Goal: Information Seeking & Learning: Learn about a topic

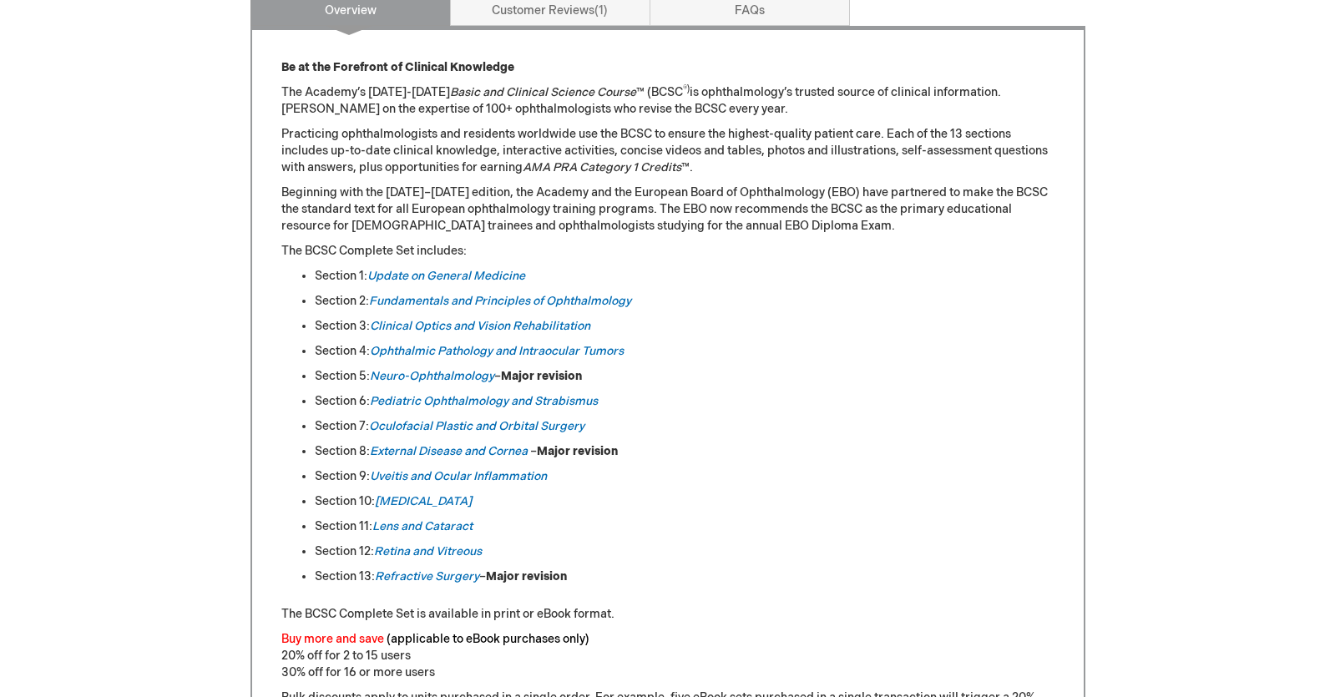
scroll to position [752, 0]
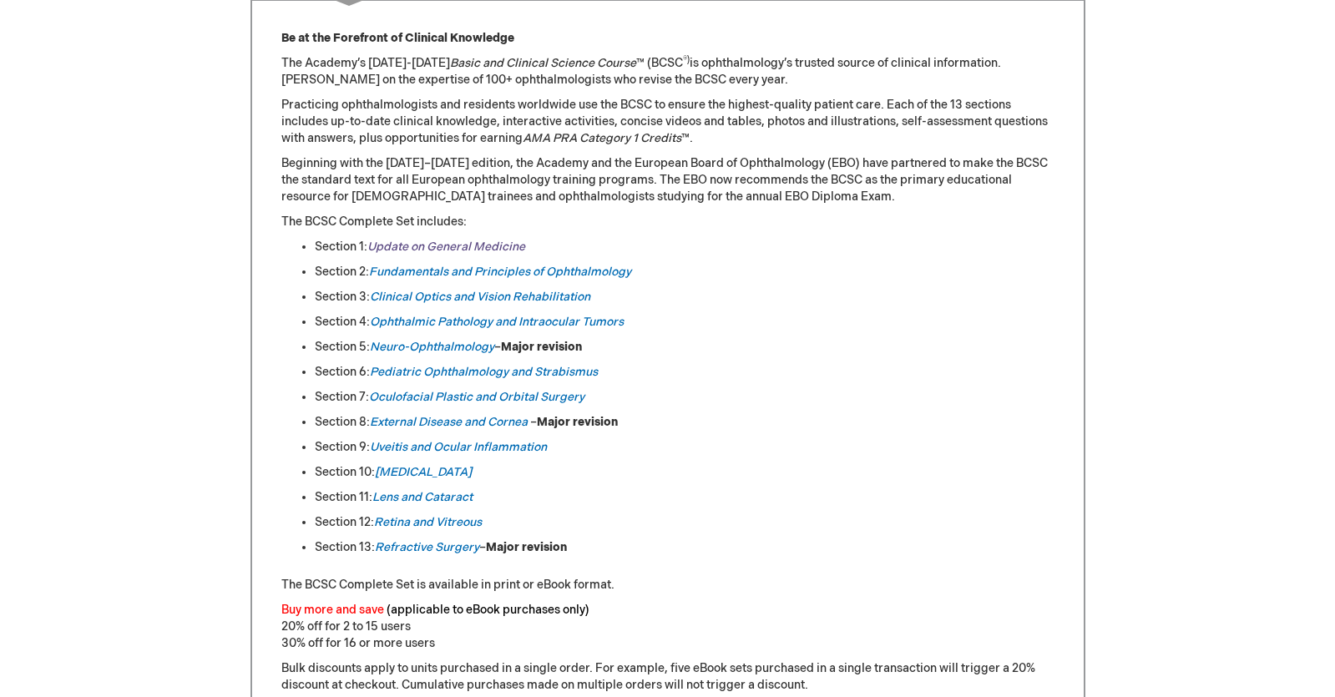
click at [459, 246] on link "Update on General Medicine" at bounding box center [446, 247] width 158 height 14
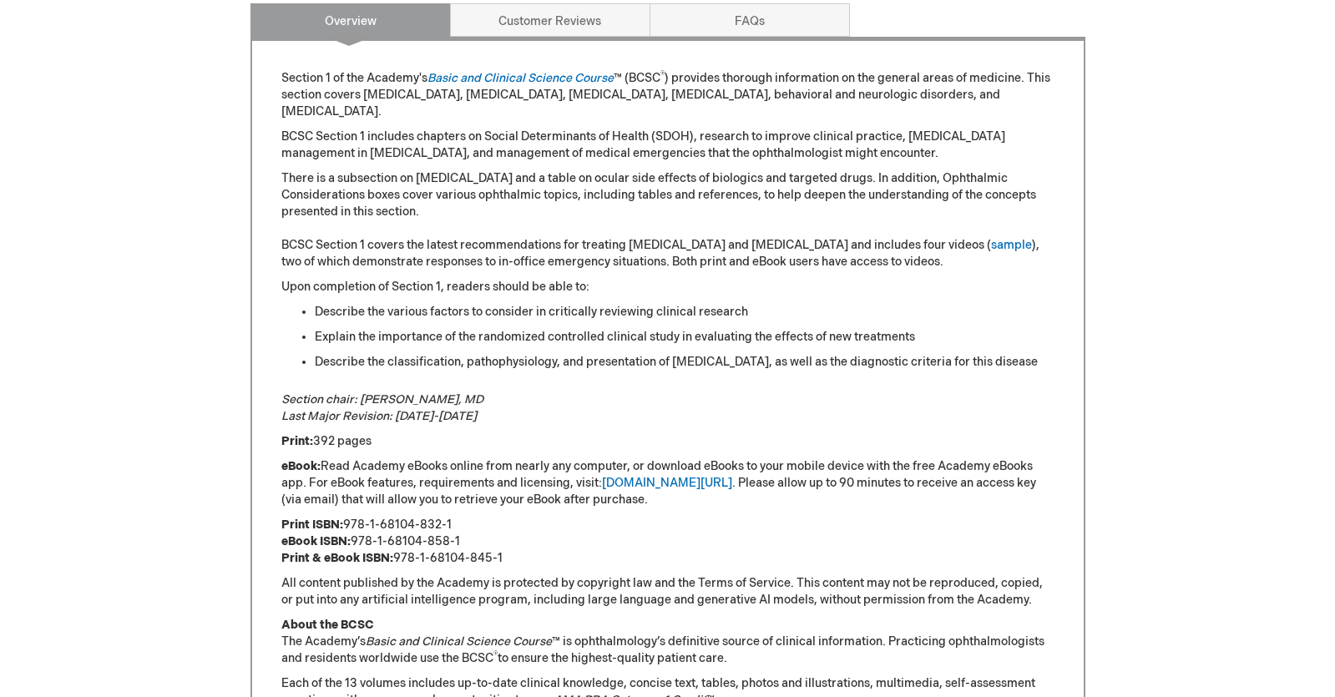
scroll to position [835, 0]
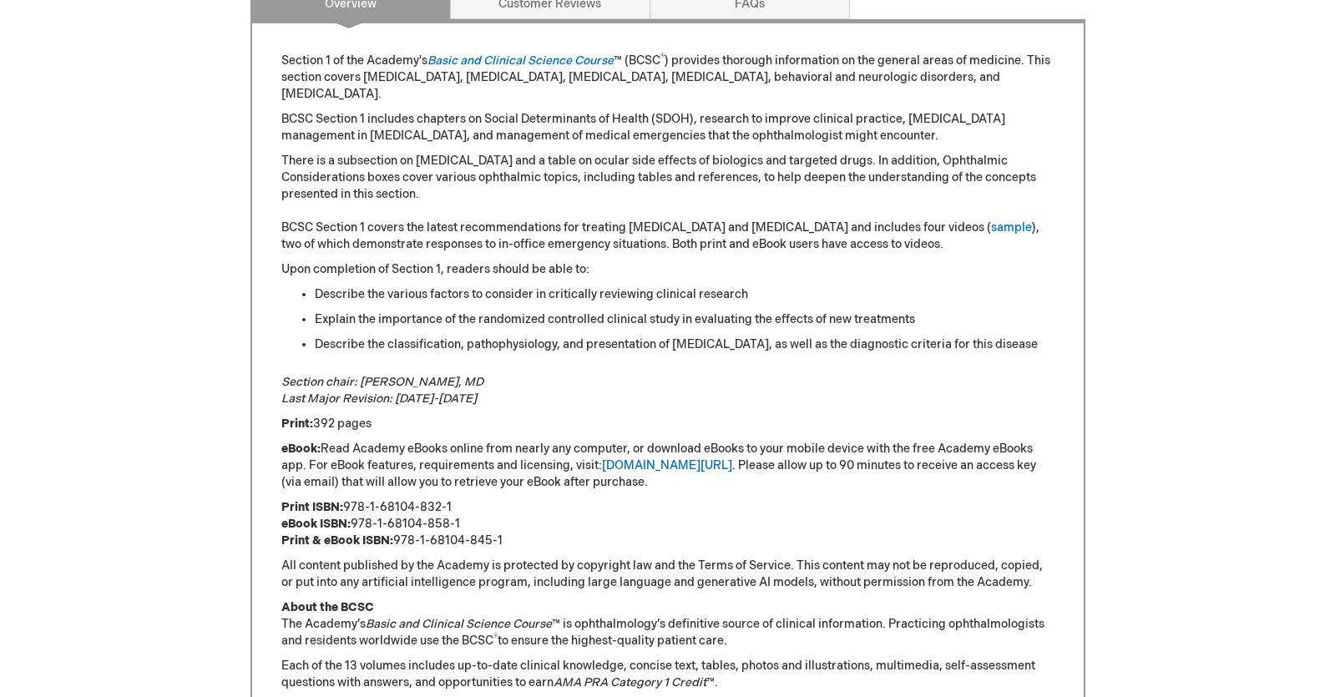
drag, startPoint x: 313, startPoint y: 423, endPoint x: 372, endPoint y: 424, distance: 58.5
click at [372, 424] on p "Print: 392 pages" at bounding box center [667, 424] width 773 height 17
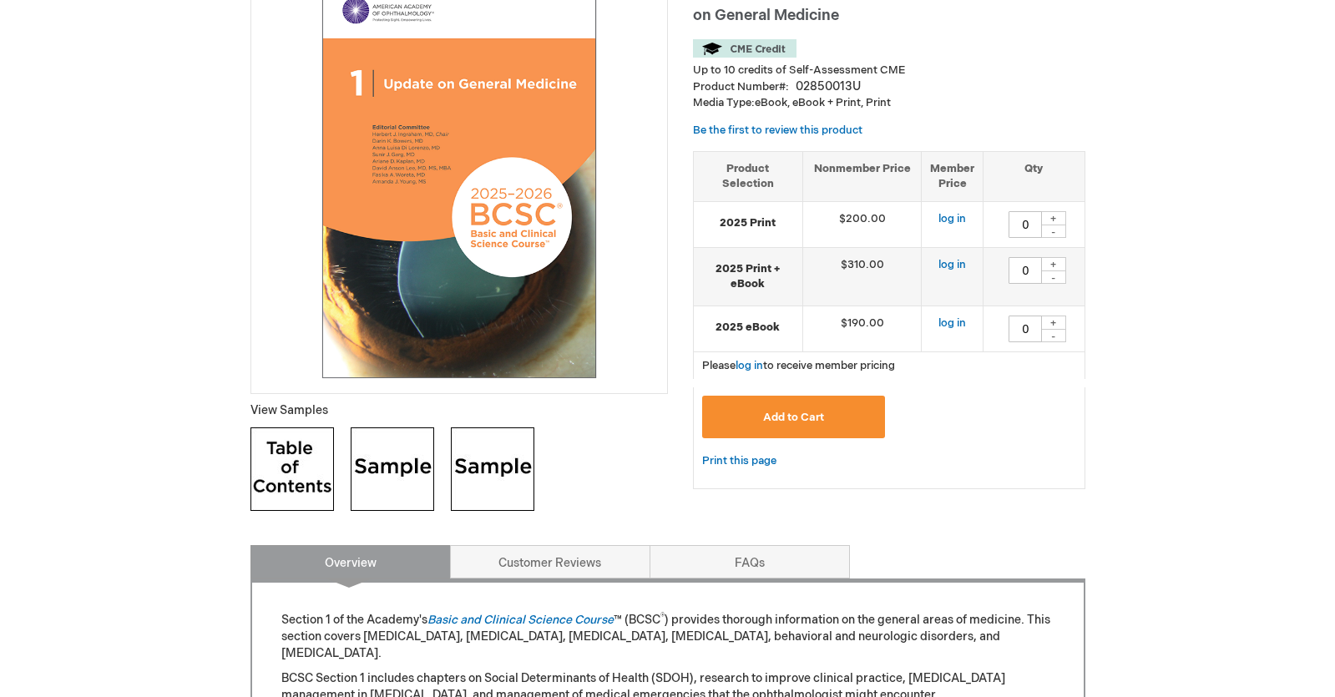
scroll to position [167, 0]
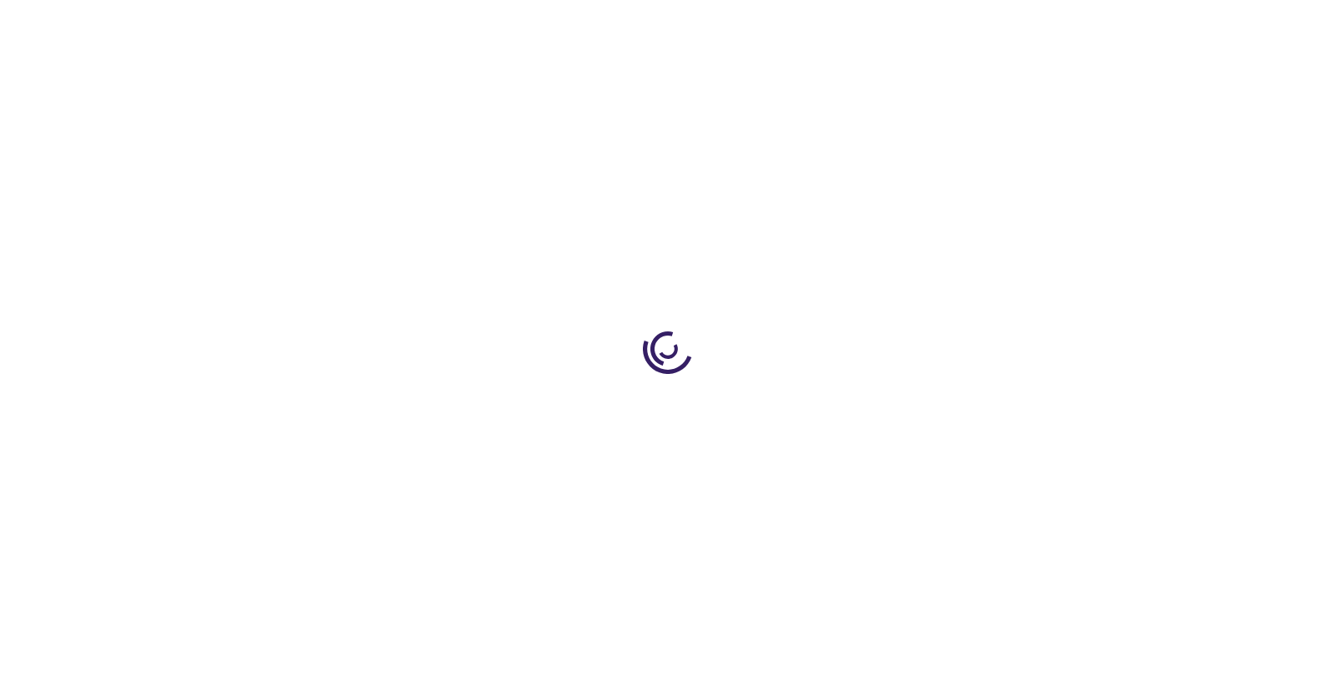
type input "0"
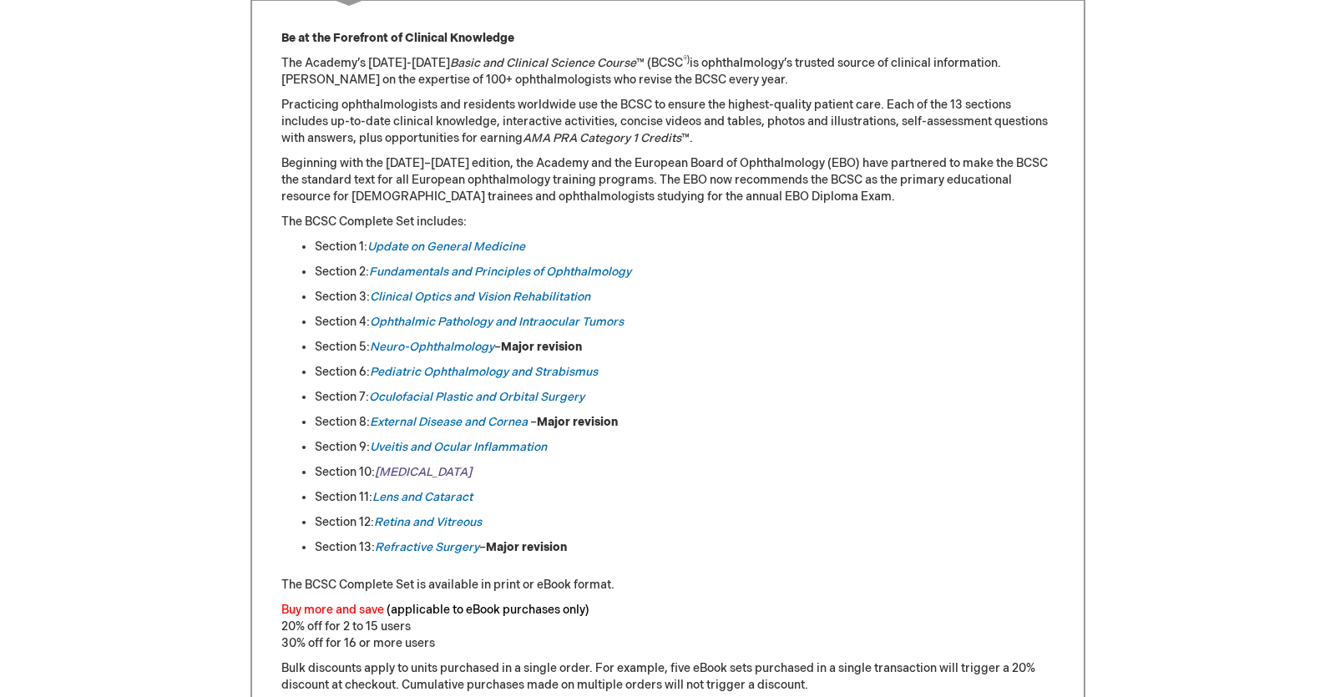
click at [398, 473] on em "[MEDICAL_DATA]" at bounding box center [423, 472] width 97 height 14
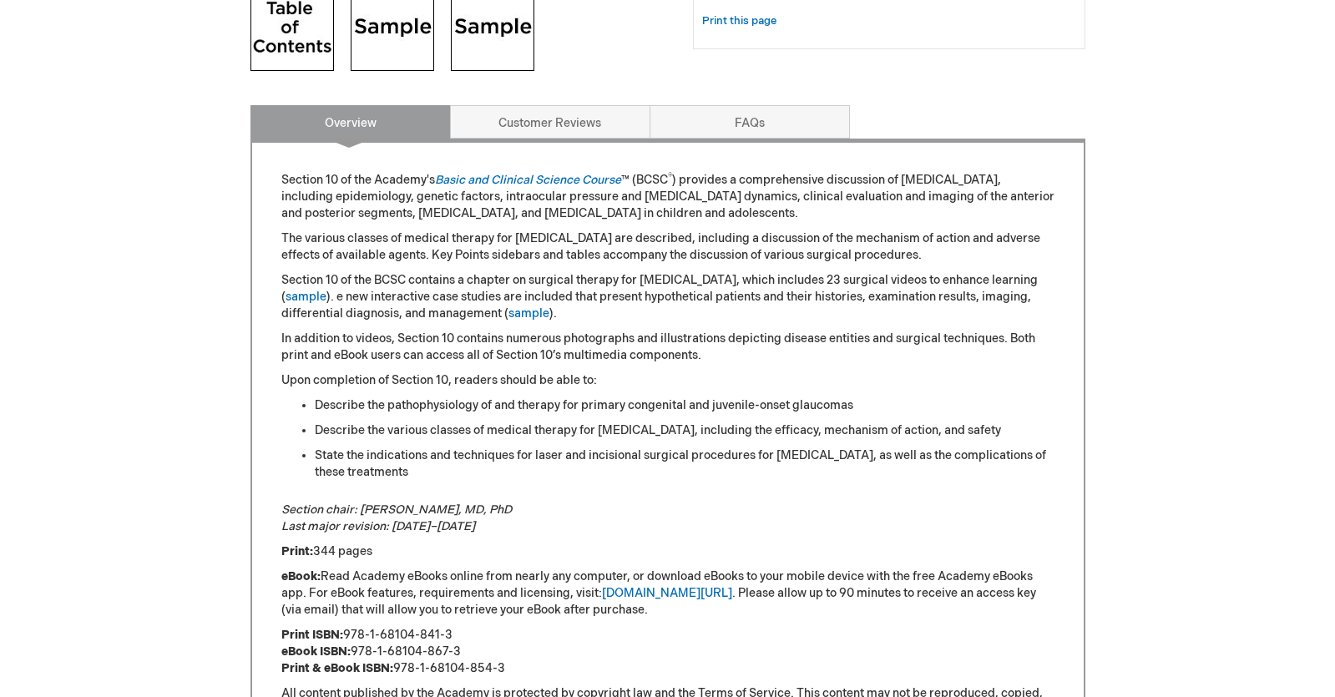
scroll to position [752, 0]
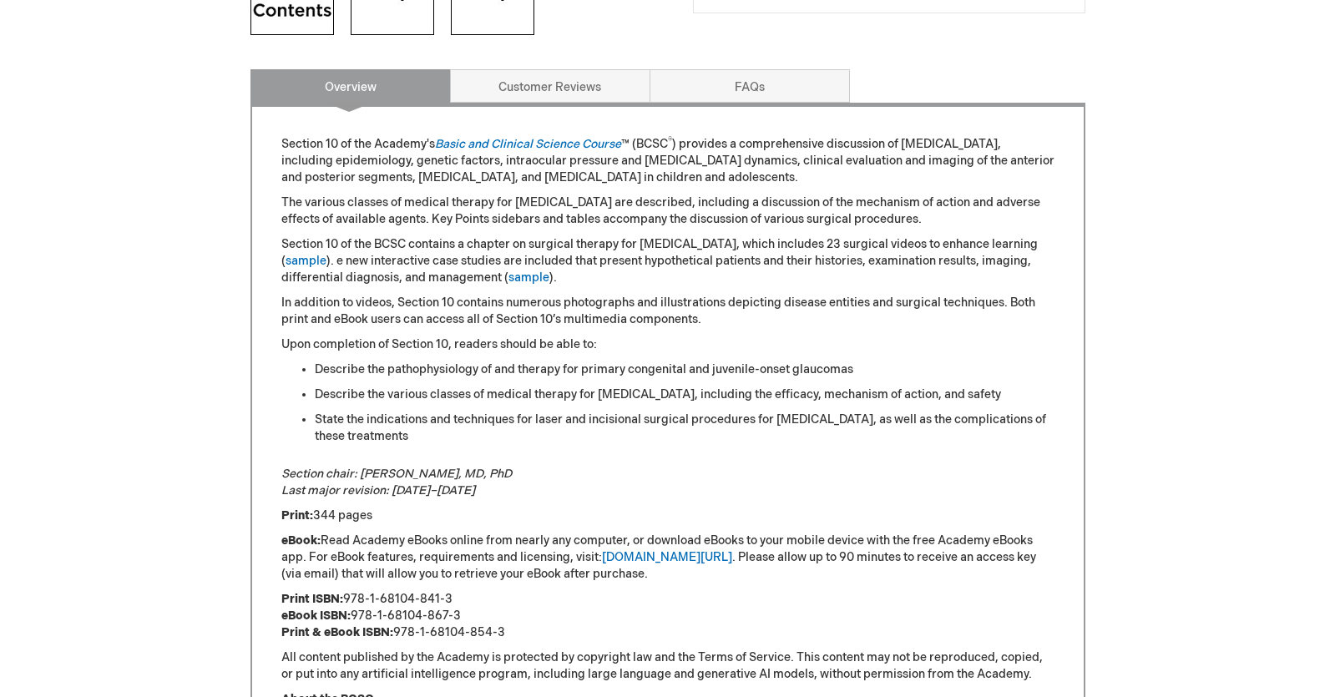
drag, startPoint x: 312, startPoint y: 513, endPoint x: 401, endPoint y: 513, distance: 88.5
click at [401, 513] on p "Print: 344 pages" at bounding box center [667, 516] width 773 height 17
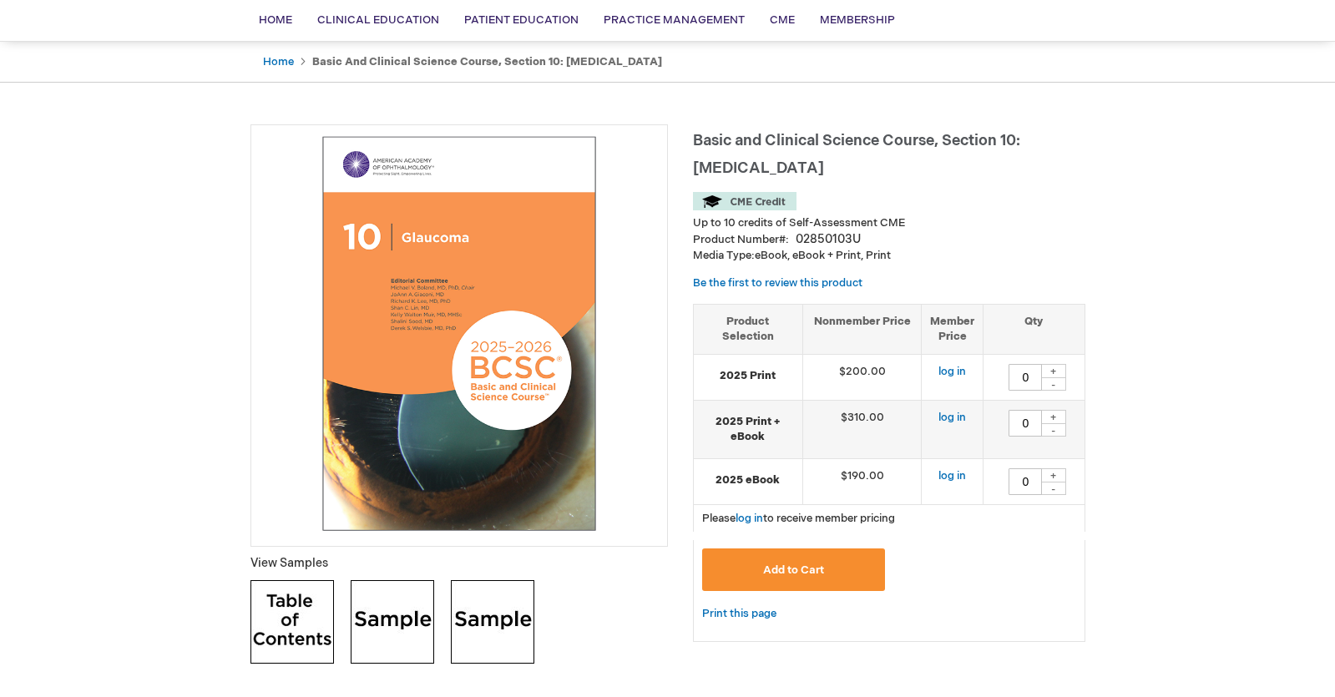
scroll to position [0, 0]
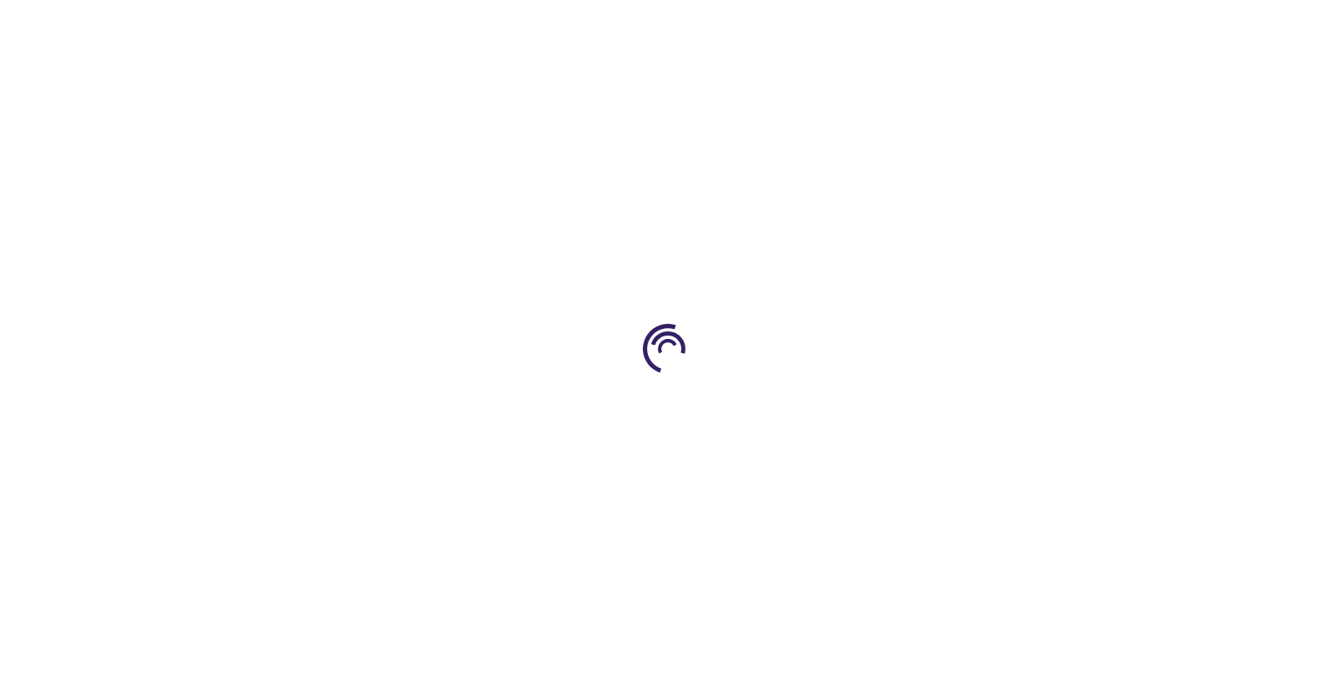
scroll to position [752, 0]
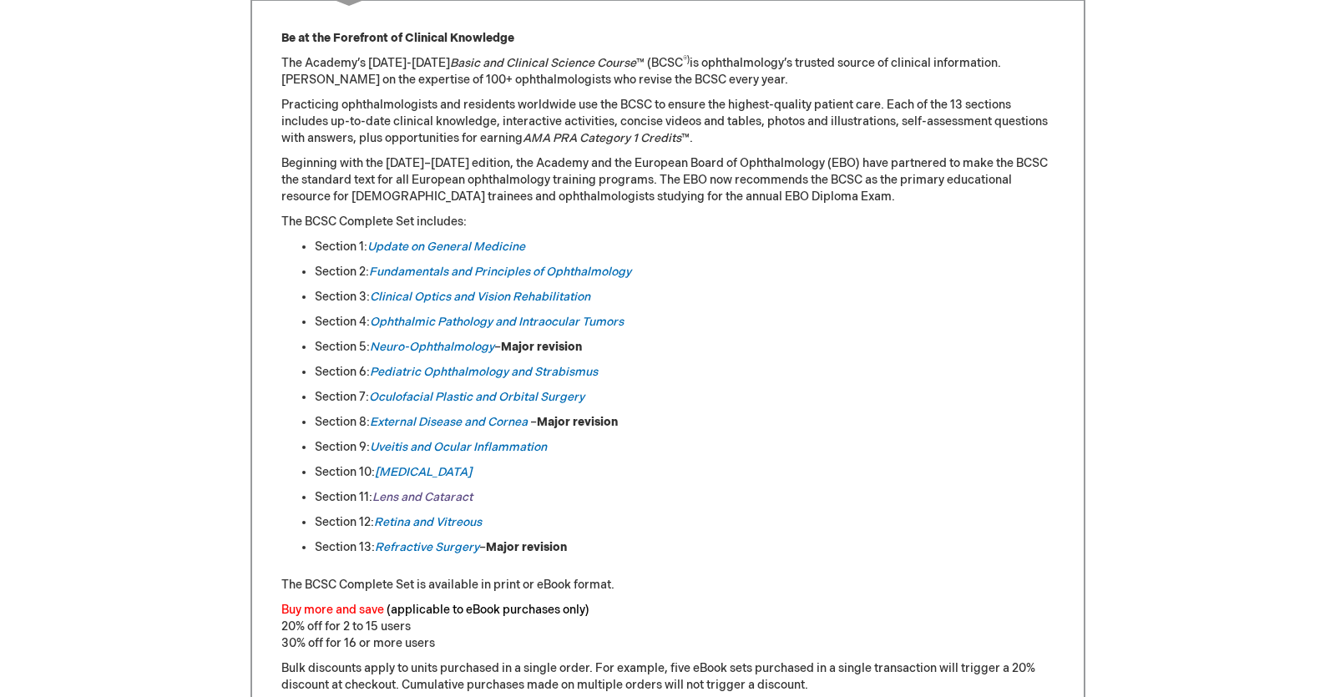
click at [453, 496] on em "Lens and Cataract" at bounding box center [422, 497] width 100 height 14
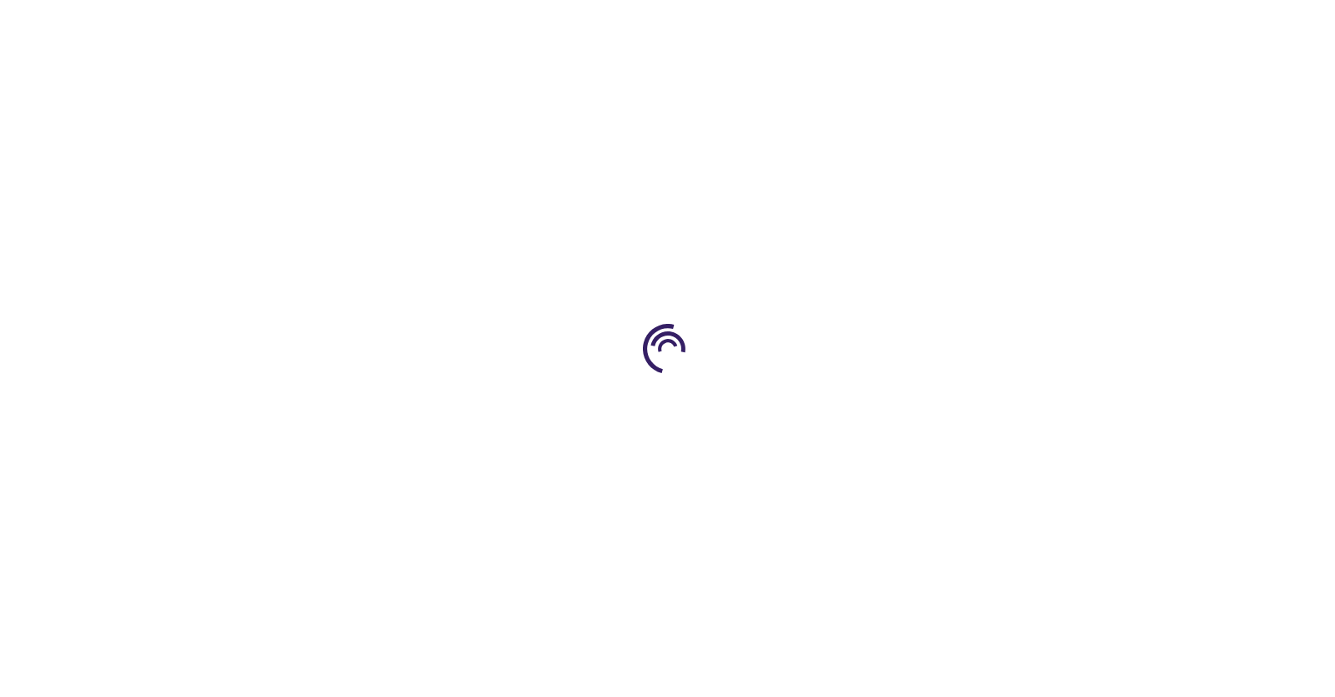
type input "0"
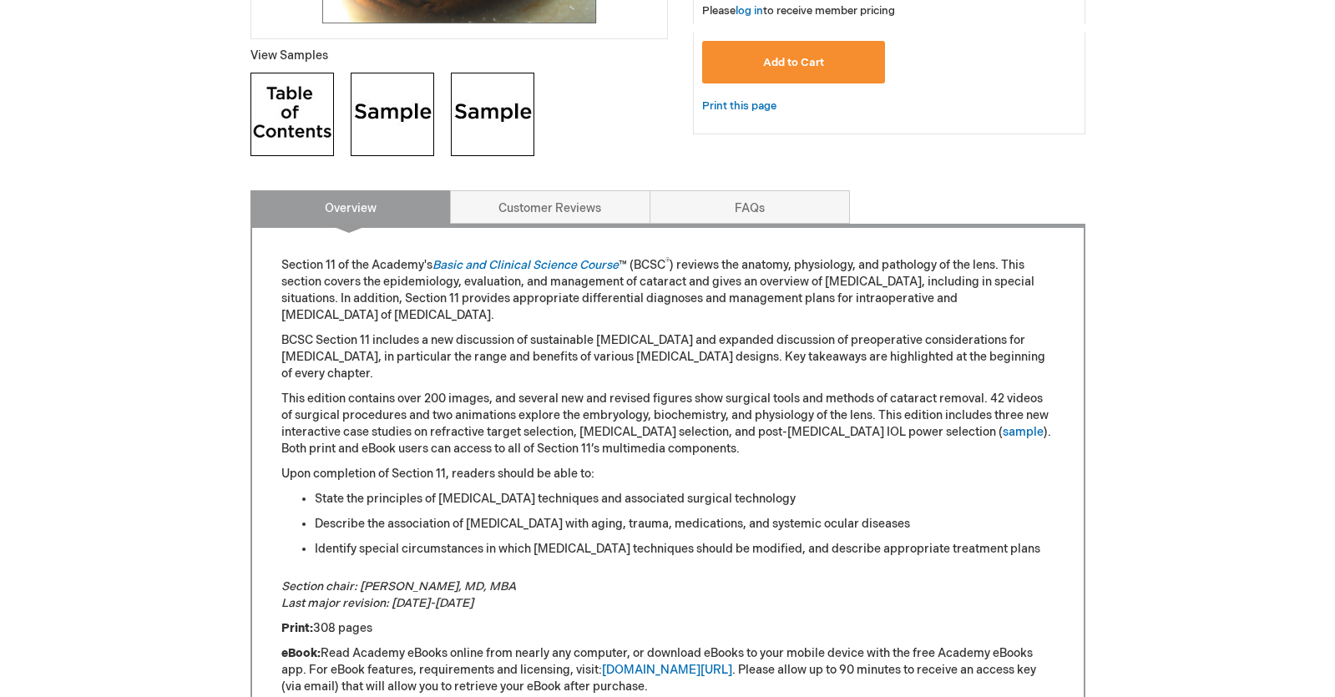
scroll to position [668, 0]
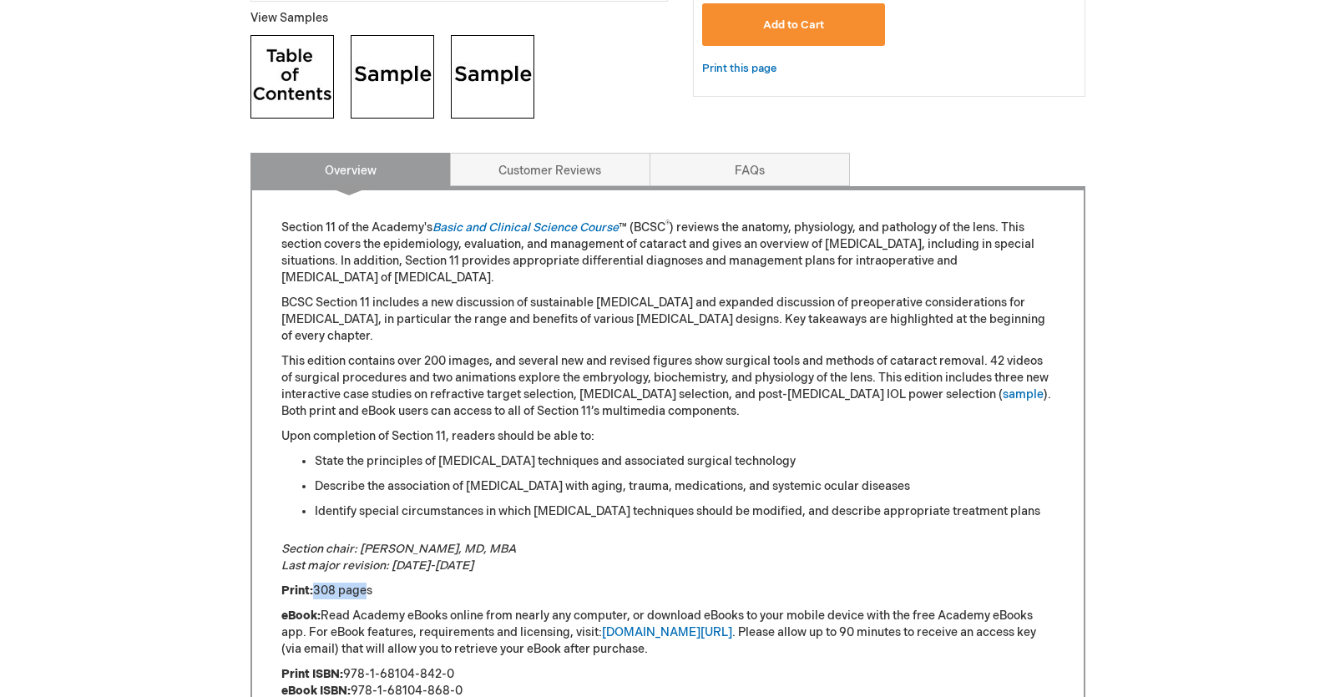
drag, startPoint x: 312, startPoint y: 590, endPoint x: 358, endPoint y: 587, distance: 46.8
click at [358, 587] on p "Print: 308 pages" at bounding box center [667, 591] width 773 height 17
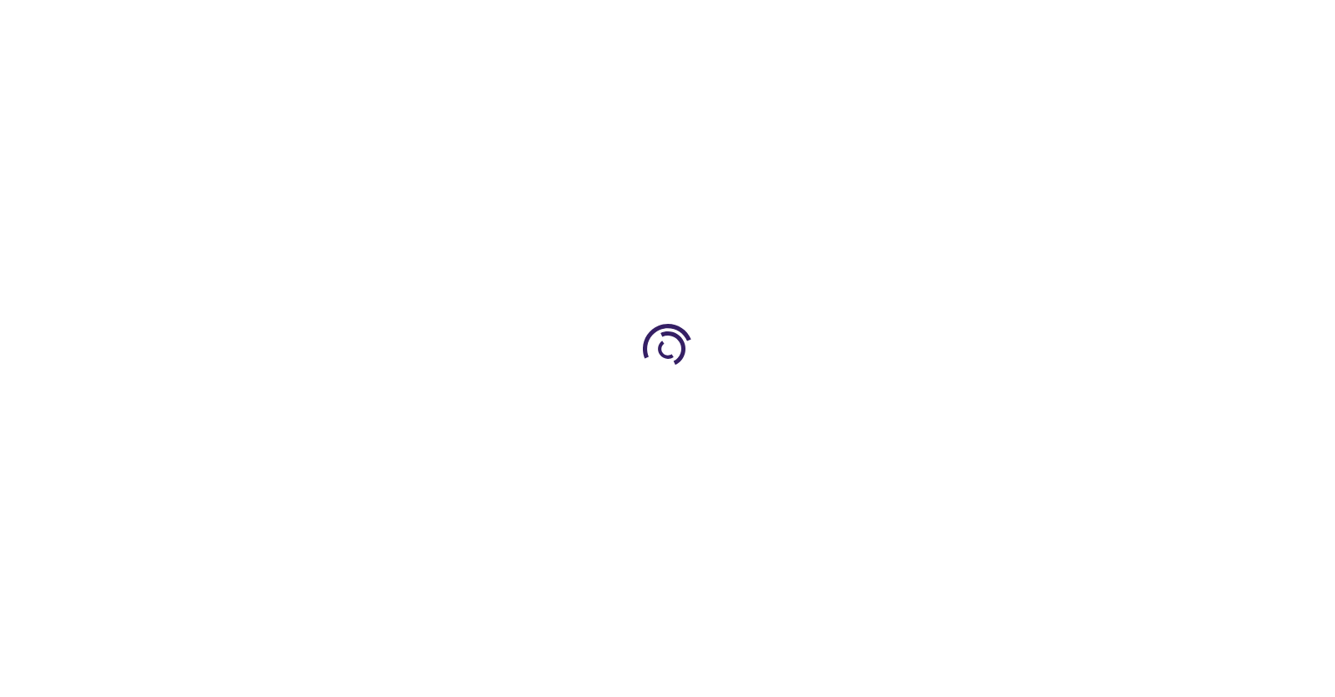
scroll to position [752, 0]
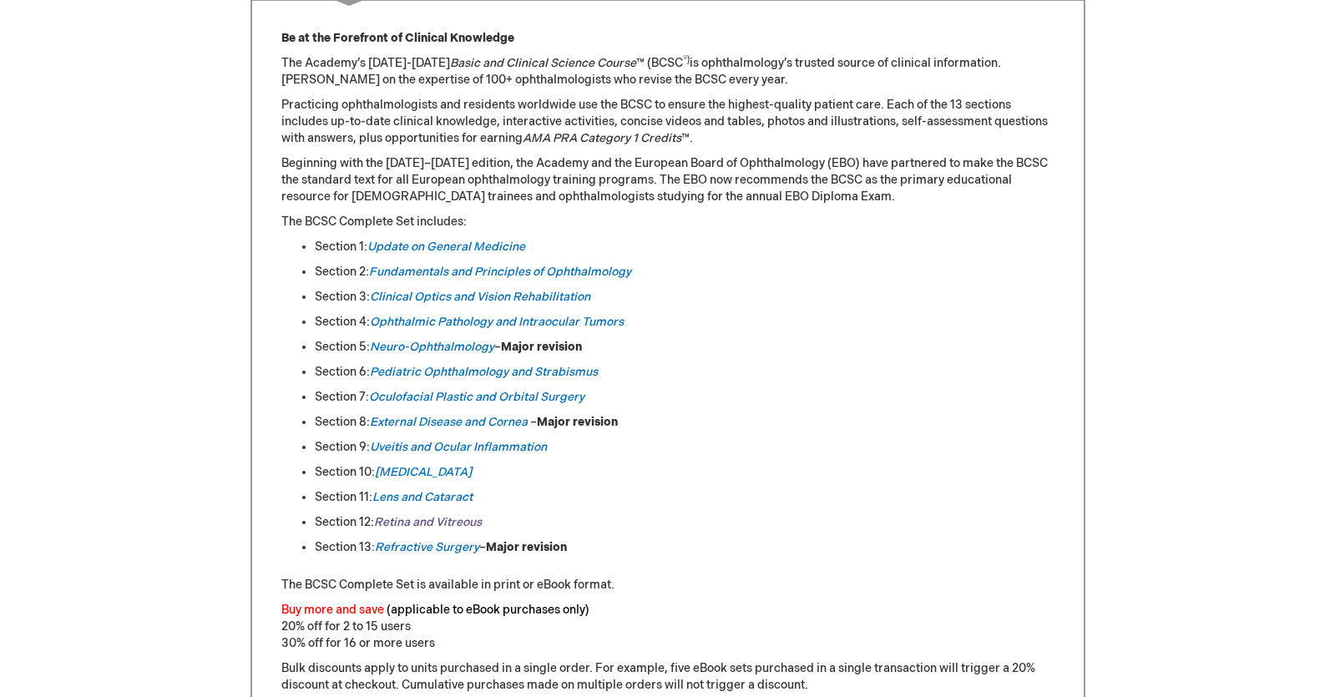
click at [455, 523] on link "Retina and Vitreous" at bounding box center [428, 522] width 108 height 14
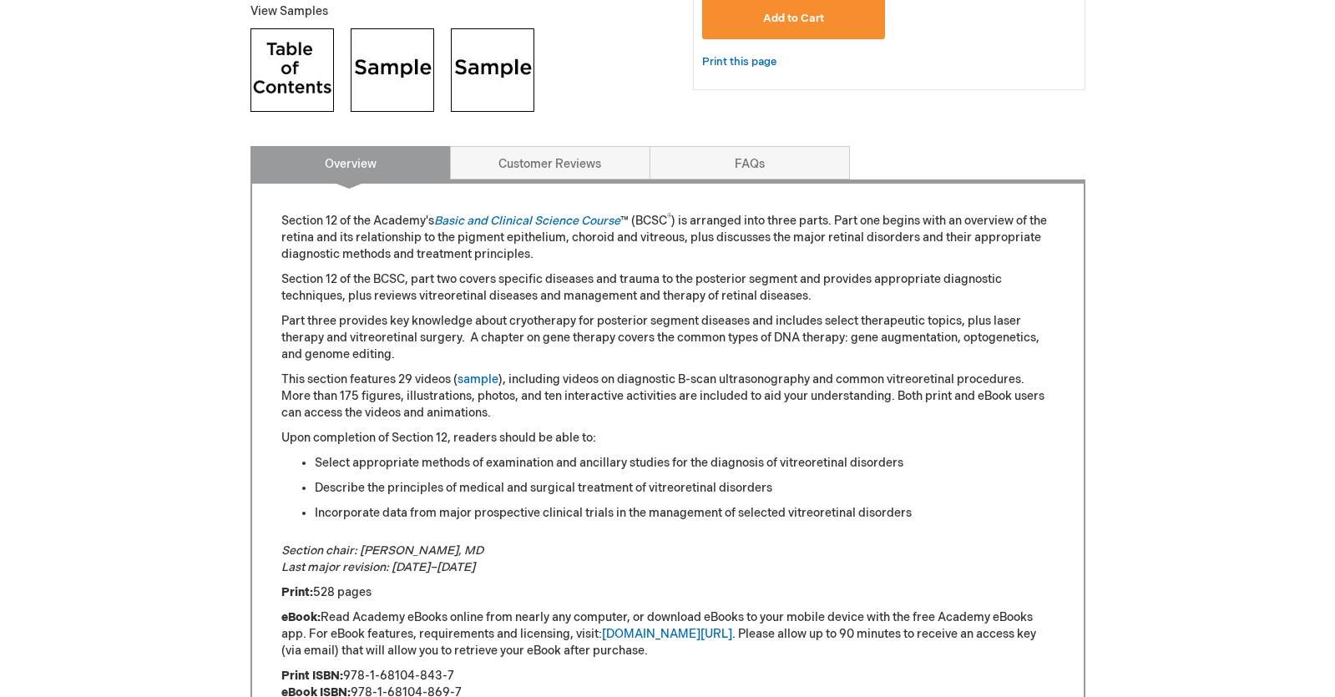
scroll to position [752, 0]
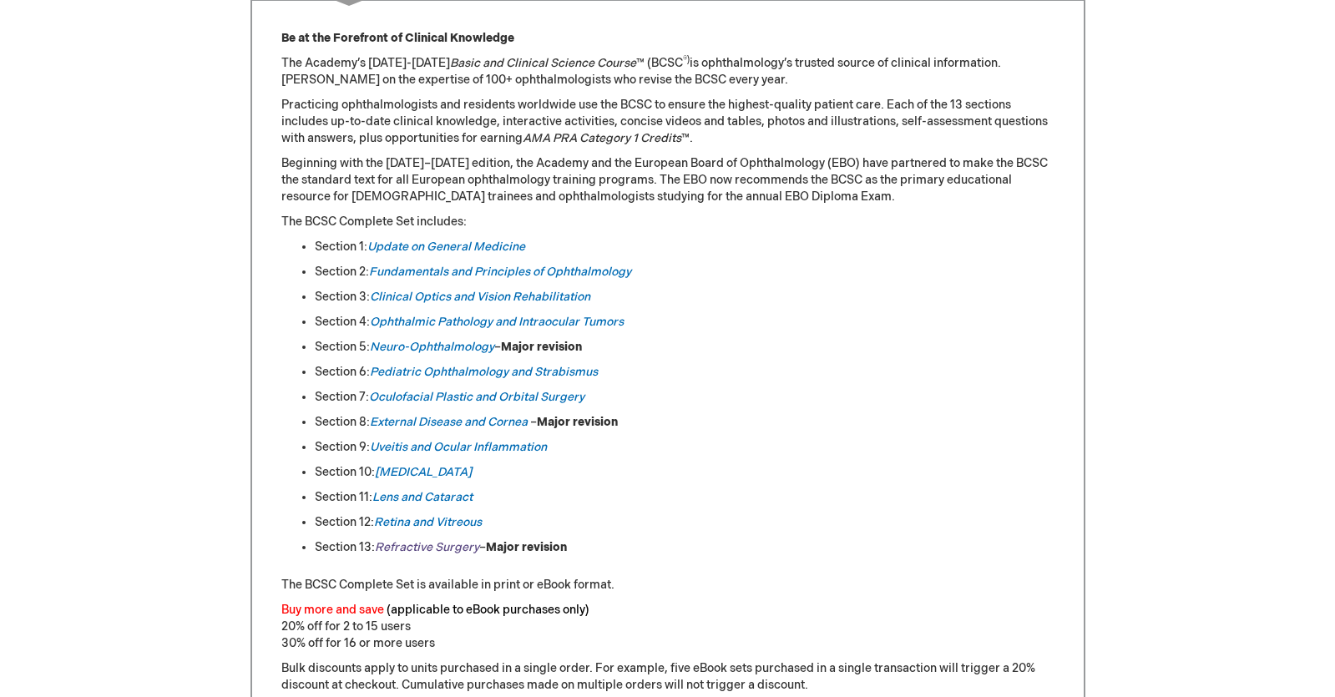
click at [417, 548] on em "Refractive Surgery" at bounding box center [427, 547] width 104 height 14
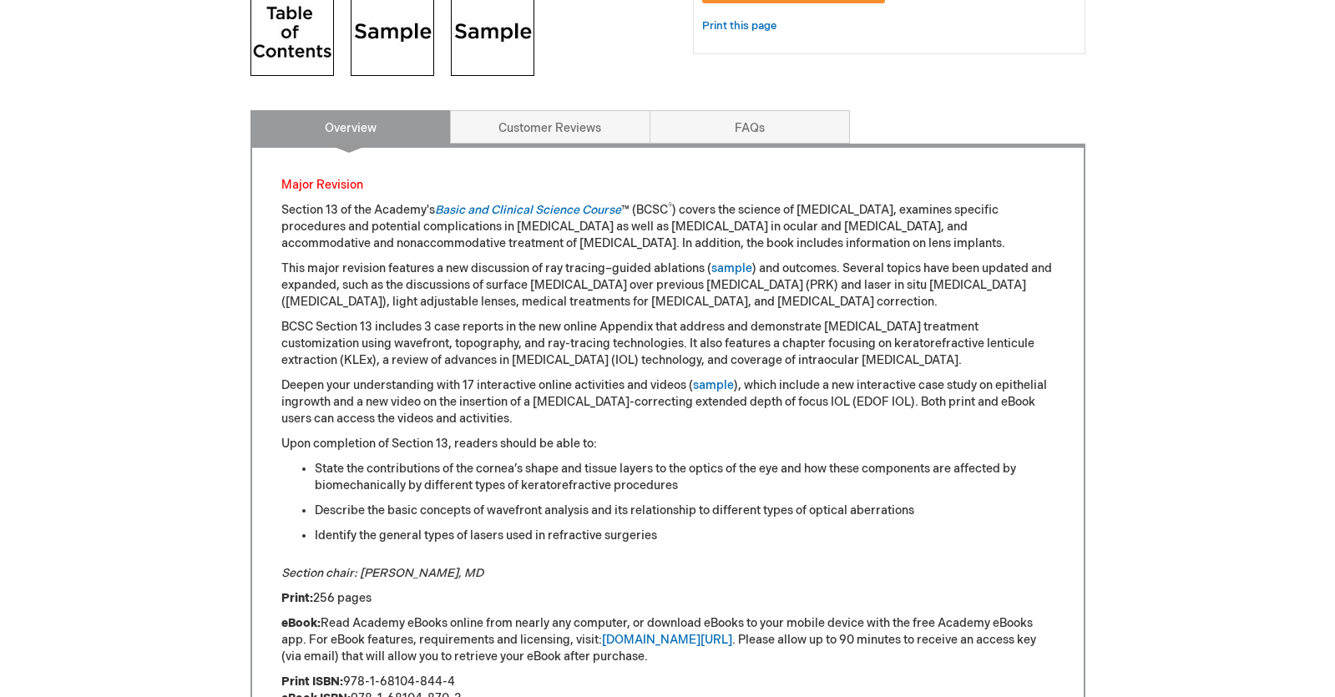
scroll to position [752, 0]
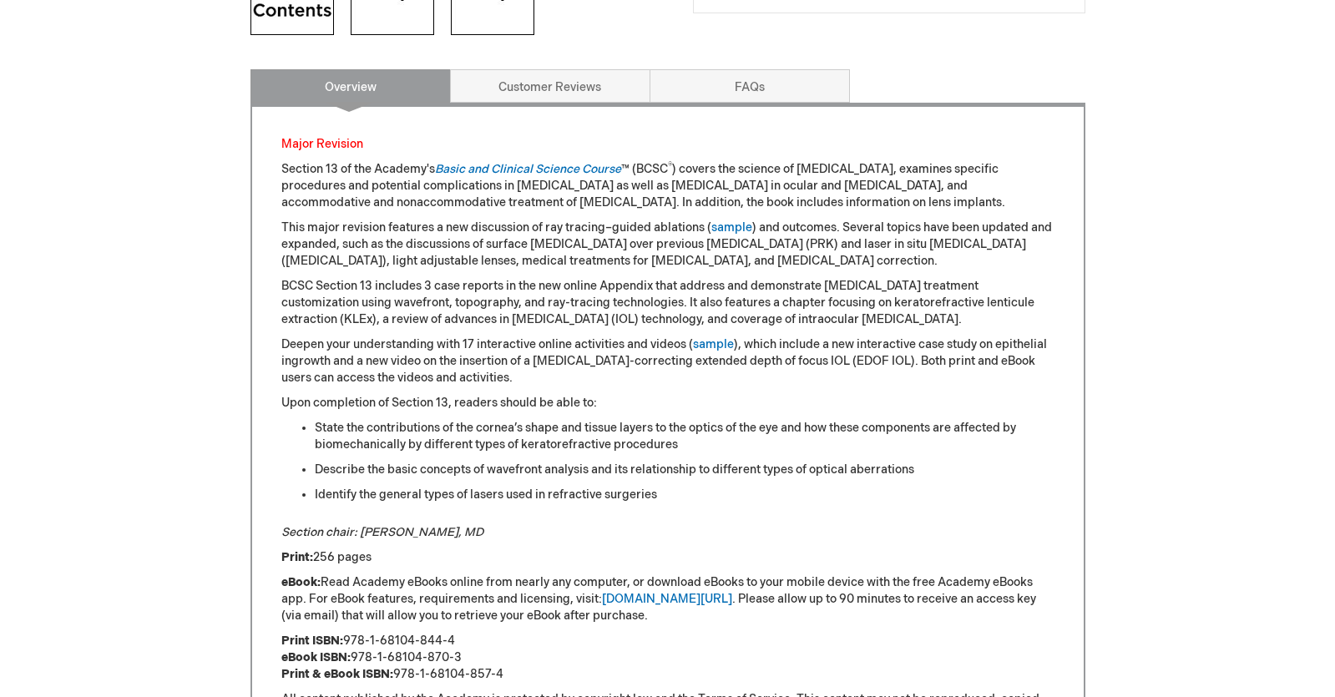
drag, startPoint x: 312, startPoint y: 558, endPoint x: 401, endPoint y: 555, distance: 89.4
click at [388, 555] on p "Print: 256 pages" at bounding box center [667, 558] width 773 height 17
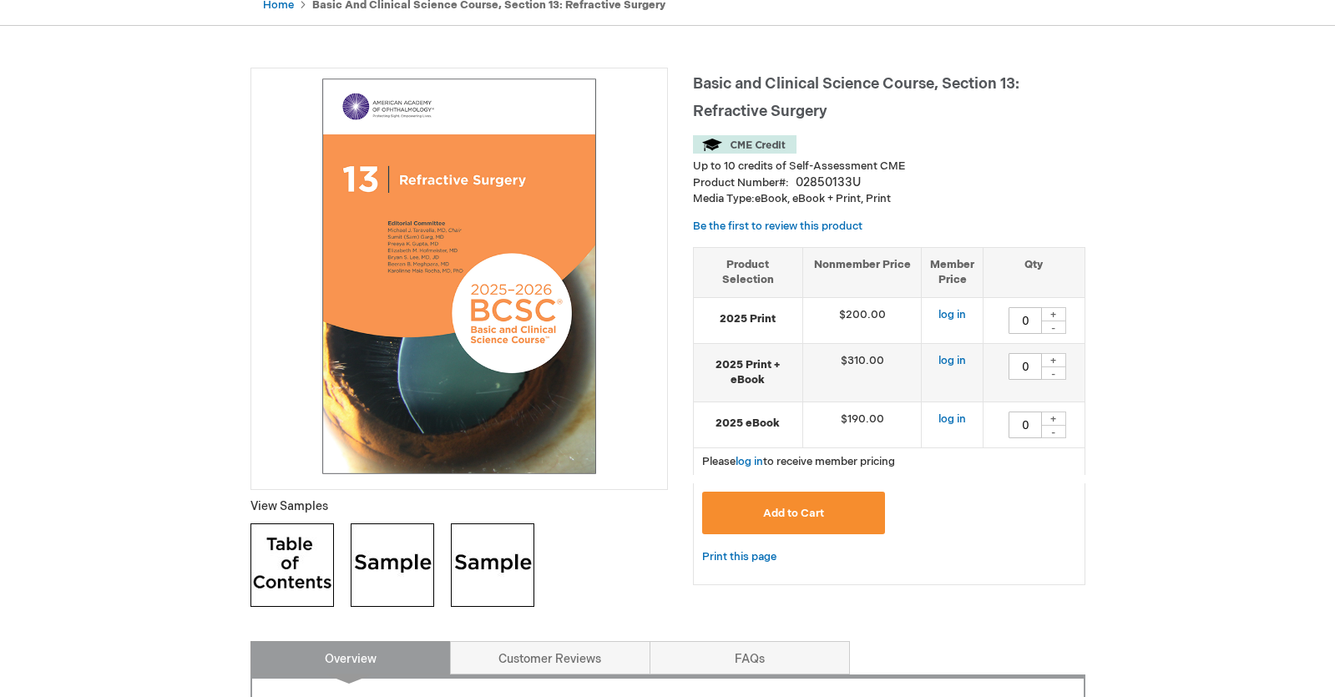
scroll to position [167, 0]
